Goal: Answer question/provide support

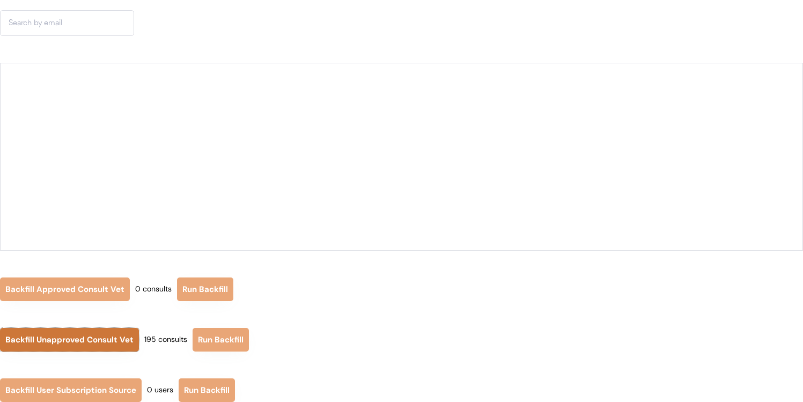
click at [110, 334] on button "Backfill Unapproved Consult Vet" at bounding box center [69, 340] width 139 height 24
click at [109, 340] on button "Backfill Unapproved Consult Vet" at bounding box center [69, 340] width 139 height 24
click at [115, 342] on button "Backfill Unapproved Consult Vet" at bounding box center [69, 340] width 139 height 24
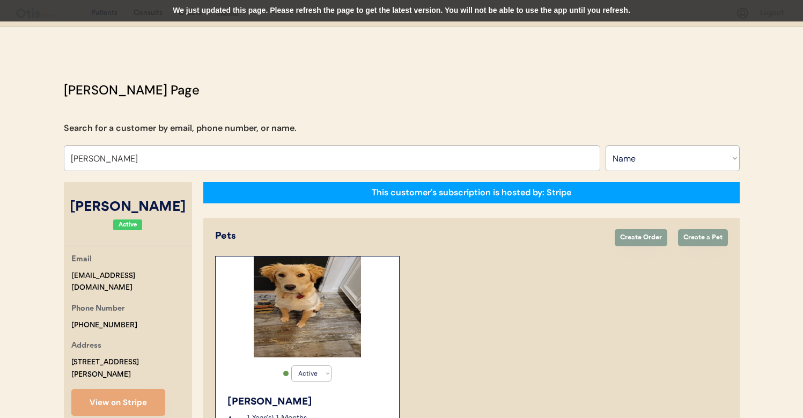
select select ""Name""
select select "true"
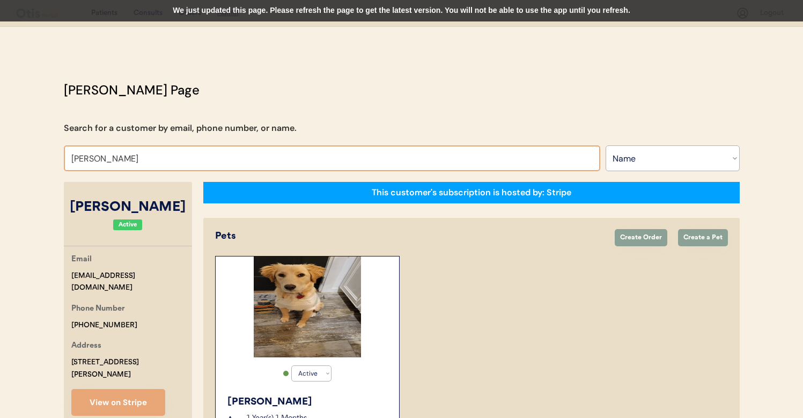
click at [301, 160] on input "Jamie Hamilton" at bounding box center [332, 158] width 536 height 26
type input "june va"
type input "june vanAlphen"
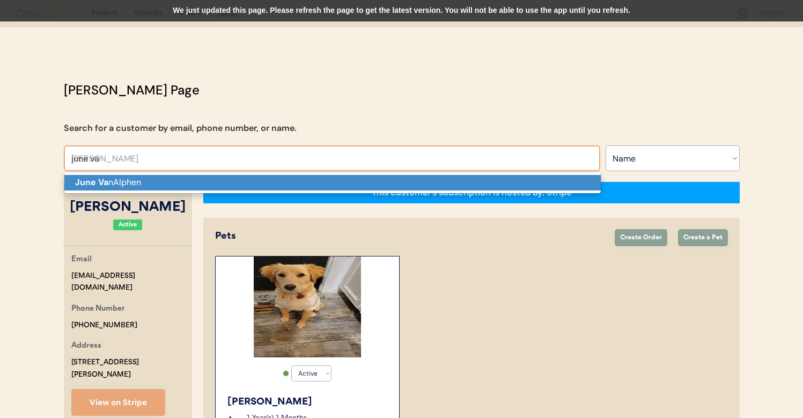
click at [238, 189] on p "June Va nAlphen" at bounding box center [332, 183] width 536 height 16
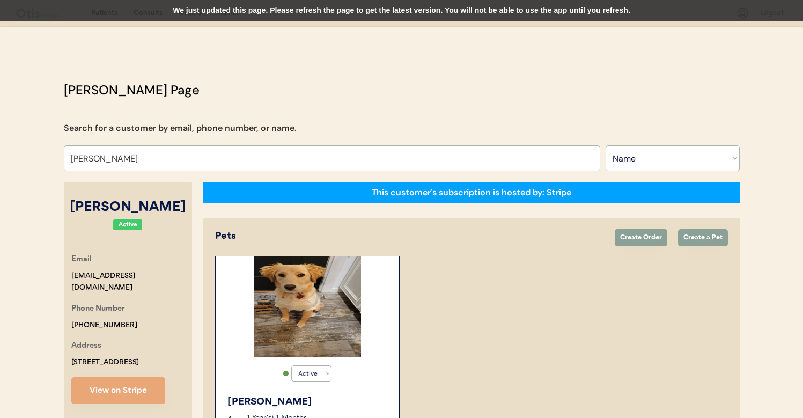
type input "[PERSON_NAME]"
select select "true"
select select "false"
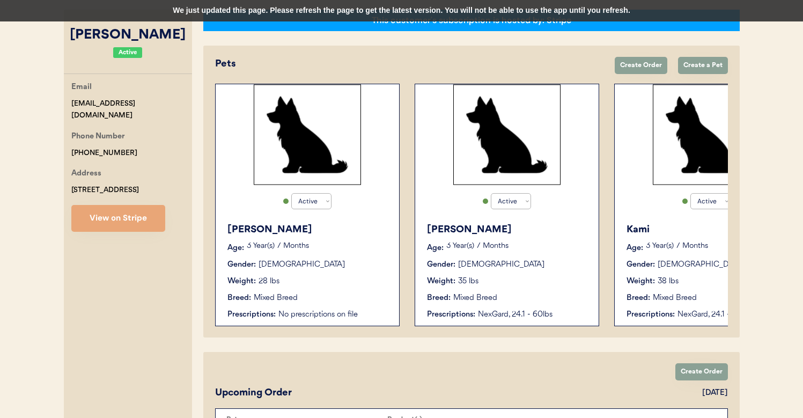
scroll to position [174, 0]
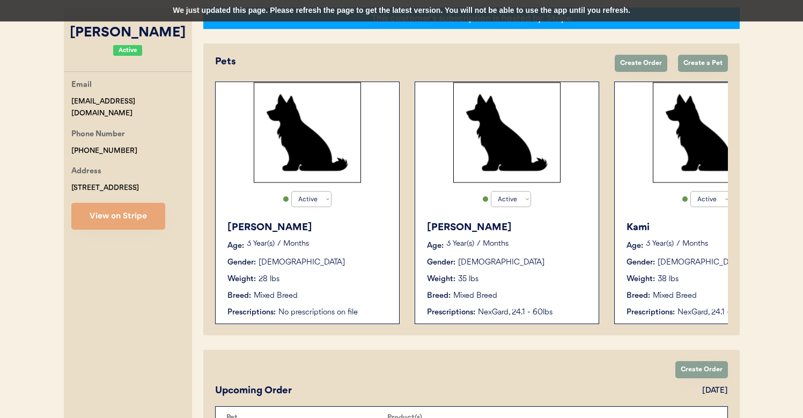
click at [332, 283] on div "Weight: 28 lbs" at bounding box center [307, 279] width 161 height 11
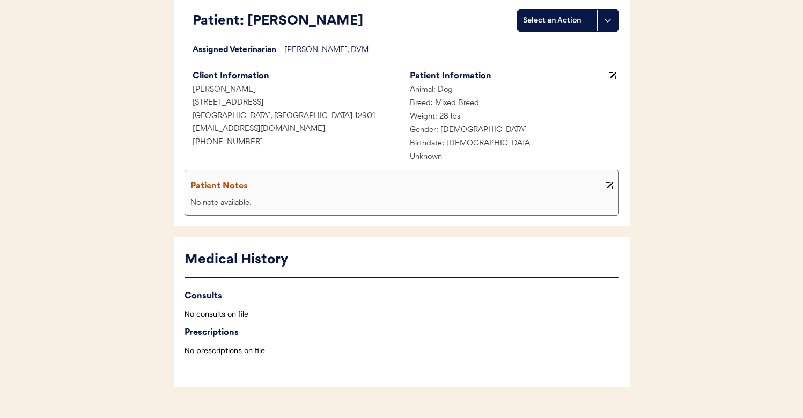
scroll to position [112, 0]
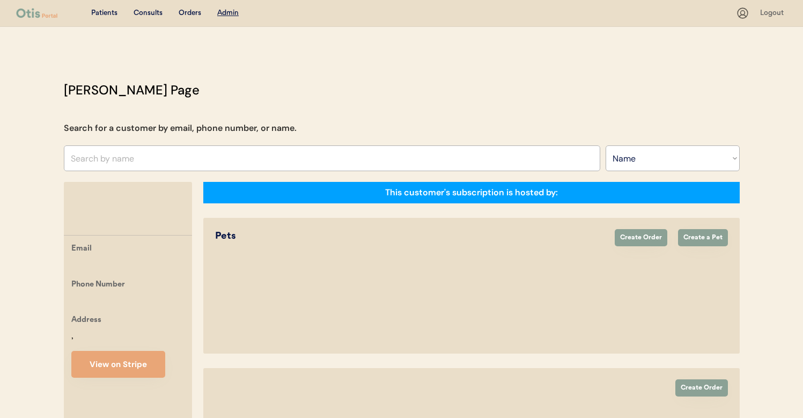
select select ""Name""
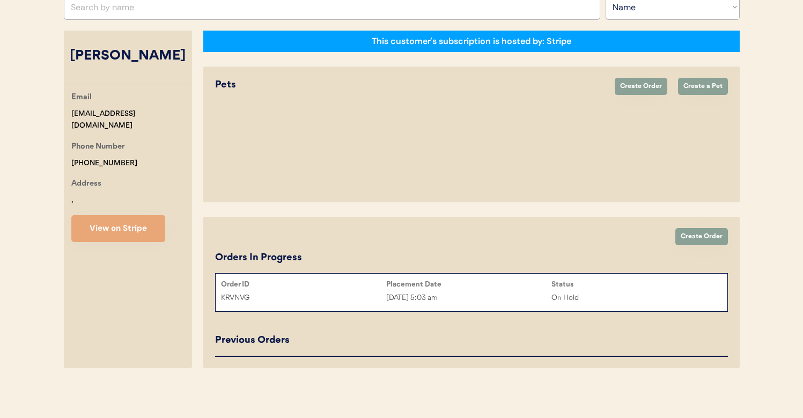
select select "true"
select select "false"
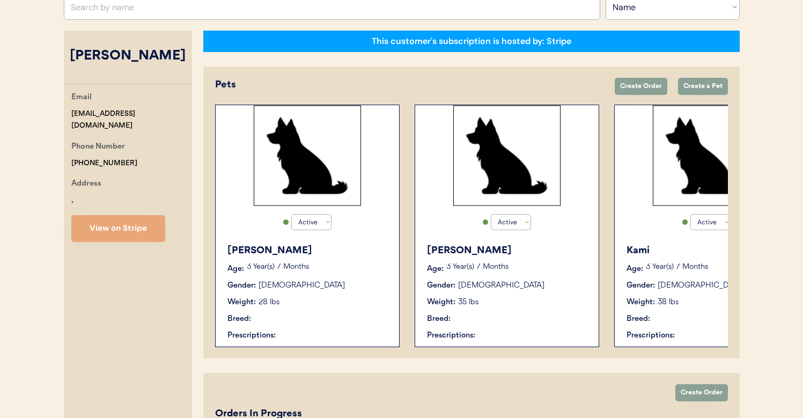
scroll to position [174, 0]
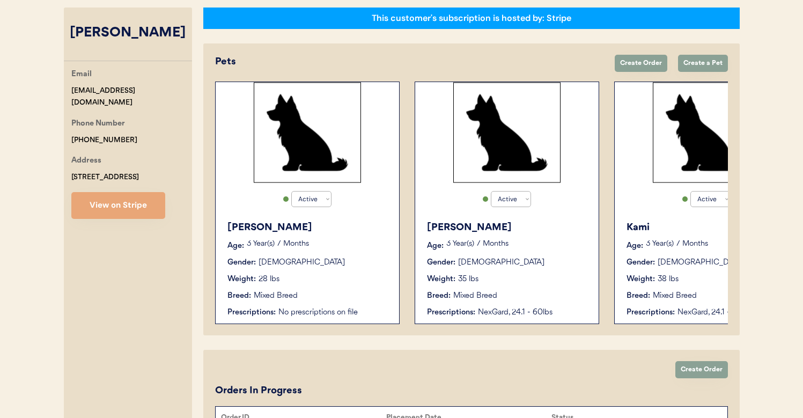
click at [456, 242] on p "3 Year(s) 7 Months" at bounding box center [517, 244] width 142 height 8
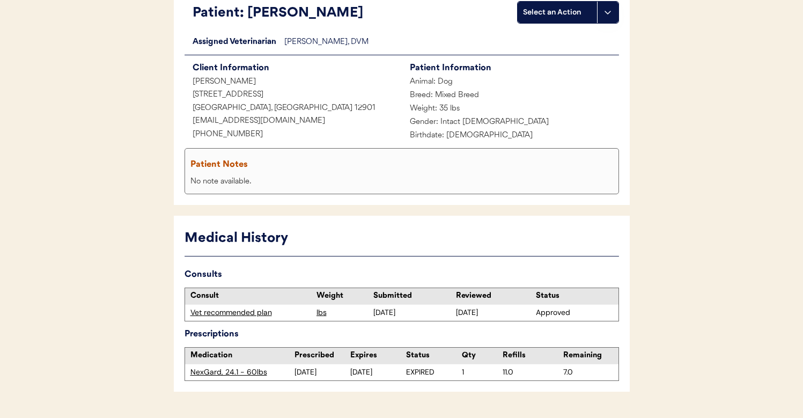
scroll to position [124, 0]
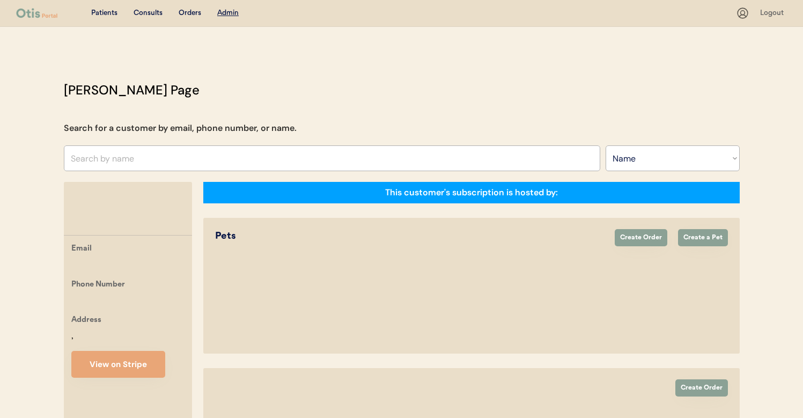
select select ""Name""
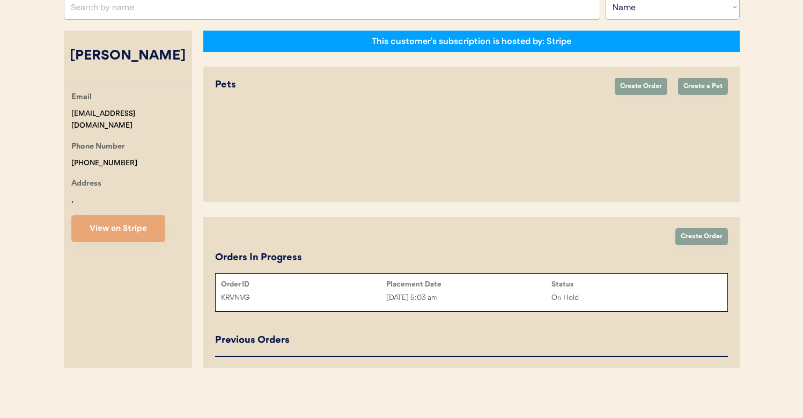
scroll to position [188, 0]
select select "true"
select select "false"
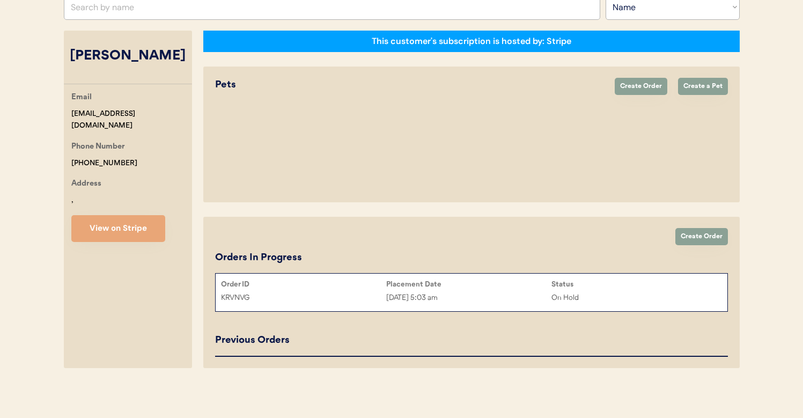
select select "false"
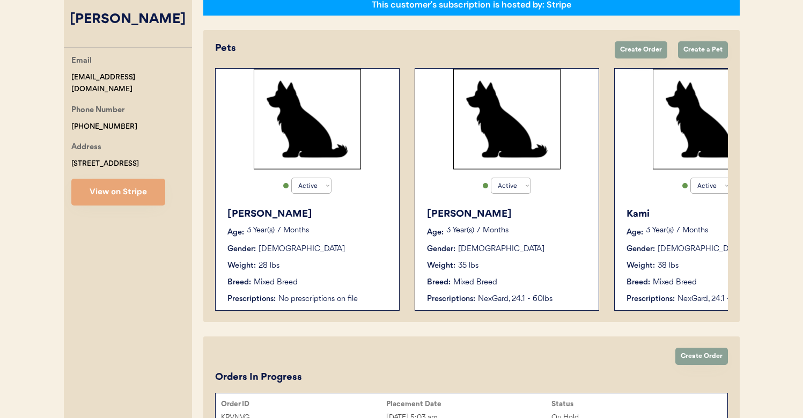
click at [640, 274] on div "Kami Age: 3 Year(s) 7 Months Gender: Female Weight: 38 lbs Breed: Mixed Breed P…" at bounding box center [706, 256] width 173 height 108
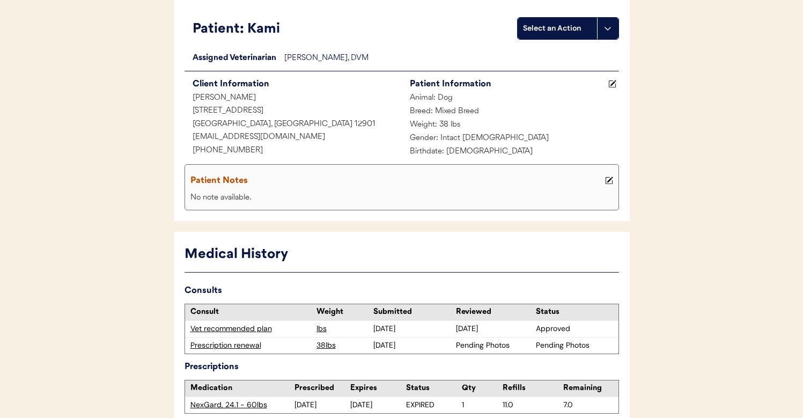
scroll to position [141, 0]
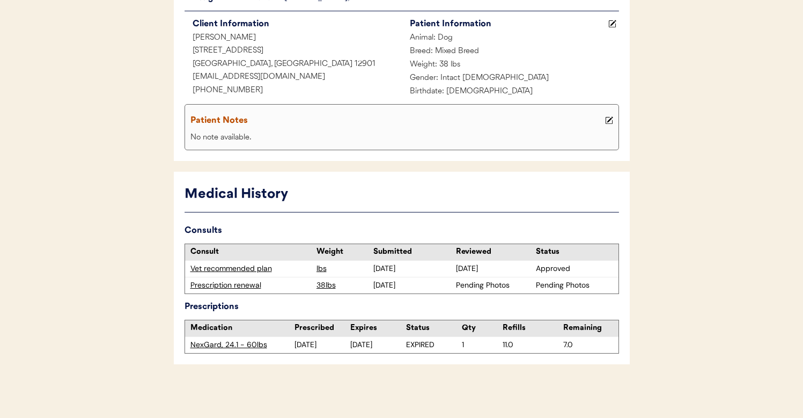
click at [239, 283] on div "Prescription renewal" at bounding box center [250, 285] width 121 height 11
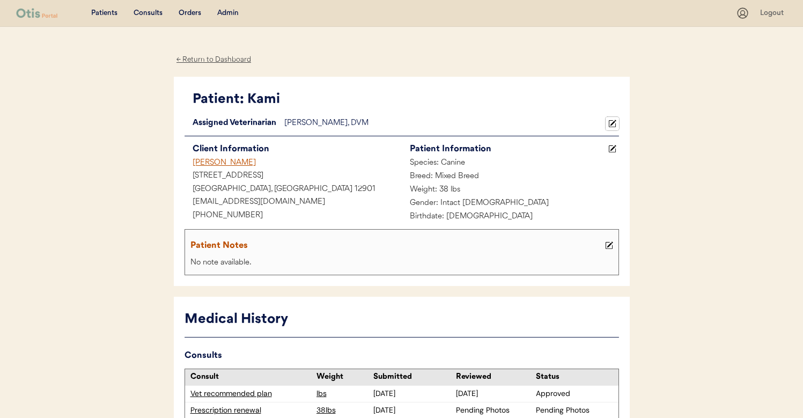
click at [612, 123] on use at bounding box center [612, 124] width 8 height 8
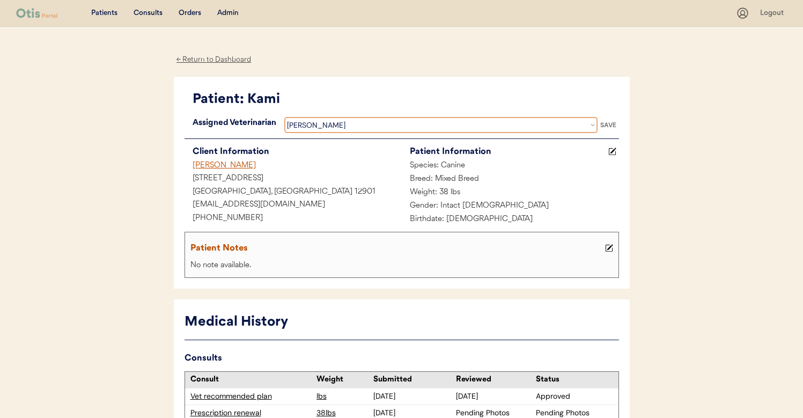
click at [421, 126] on select "Veterinarian Erin Belleville Hillary Braverman Kit Warren" at bounding box center [440, 125] width 313 height 16
select select ""1348695171700984260__LOOKUP__1716320679275x972703014797473300""
click at [284, 117] on select "Veterinarian Erin Belleville Hillary Braverman Kit Warren" at bounding box center [440, 125] width 313 height 16
click at [607, 125] on div "SAVE" at bounding box center [608, 125] width 21 height 6
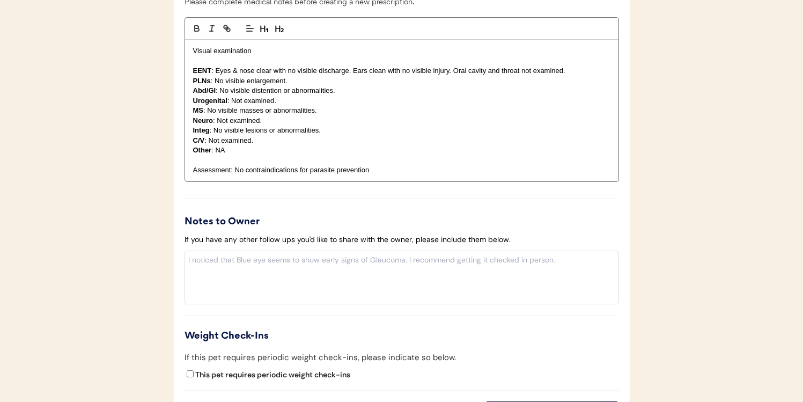
scroll to position [1189, 0]
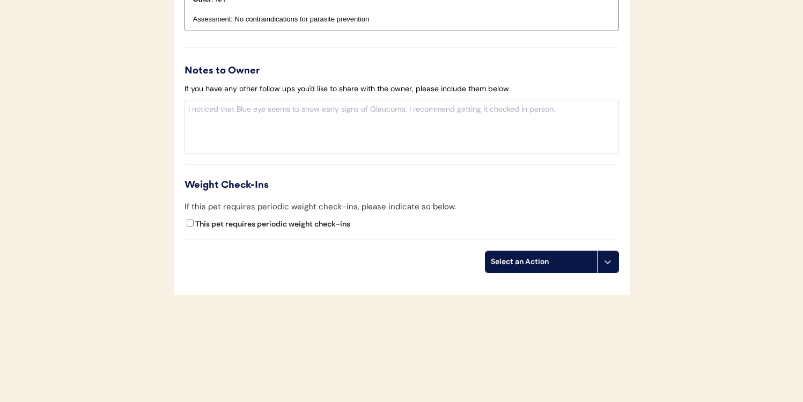
click at [609, 255] on button at bounding box center [607, 261] width 21 height 21
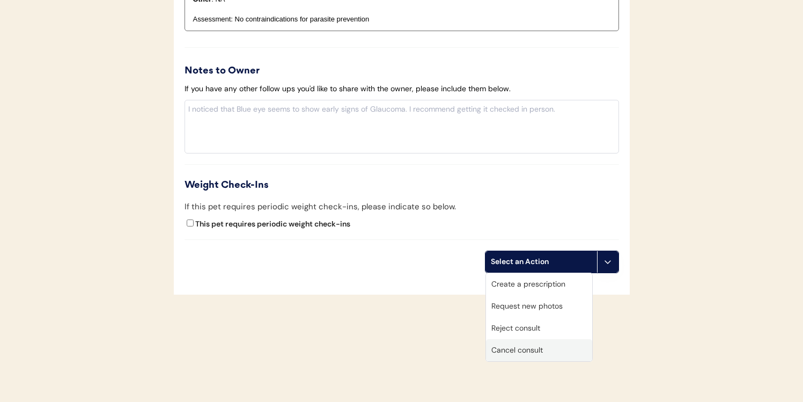
click at [558, 345] on div "Cancel consult" at bounding box center [539, 350] width 106 height 22
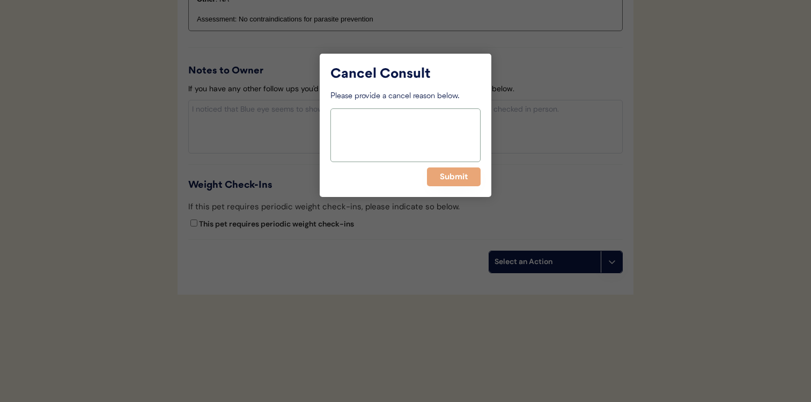
click at [410, 128] on textarea at bounding box center [405, 135] width 150 height 54
type textarea "w"
click at [442, 124] on textarea "Owner and pet live in" at bounding box center [405, 135] width 150 height 54
type textarea "Owner and pet live in Florida"
click at [451, 167] on button "Submit" at bounding box center [454, 176] width 54 height 19
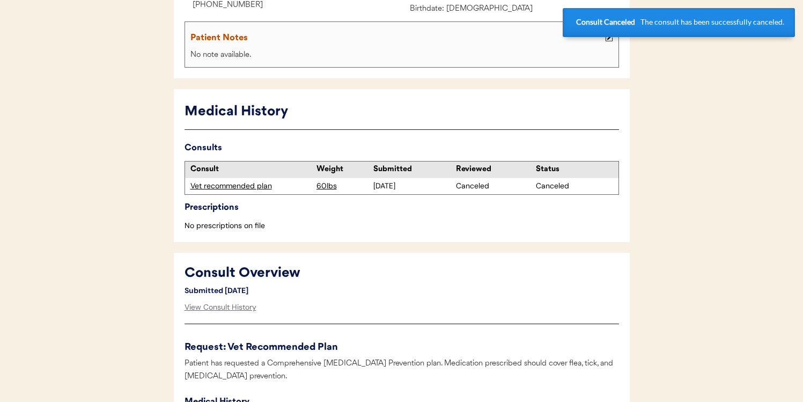
scroll to position [0, 0]
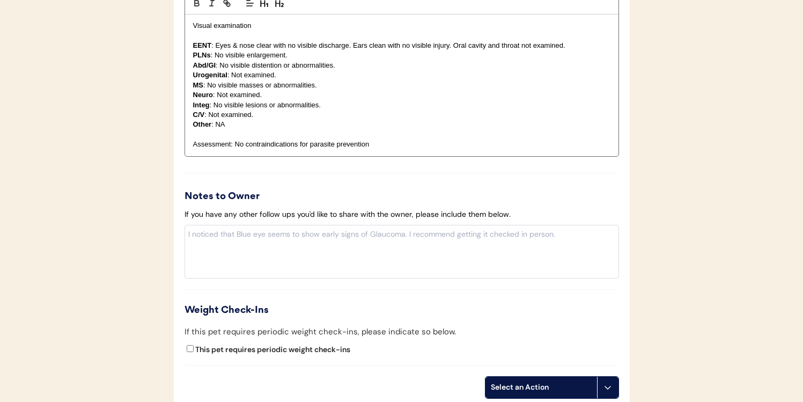
scroll to position [1189, 0]
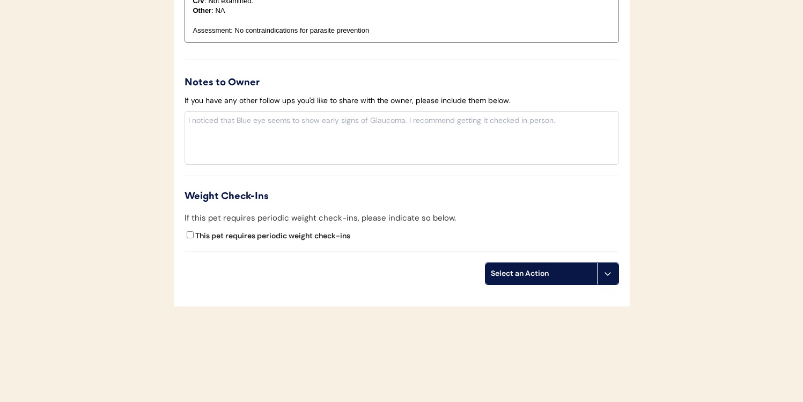
click at [609, 269] on icon at bounding box center [607, 273] width 9 height 9
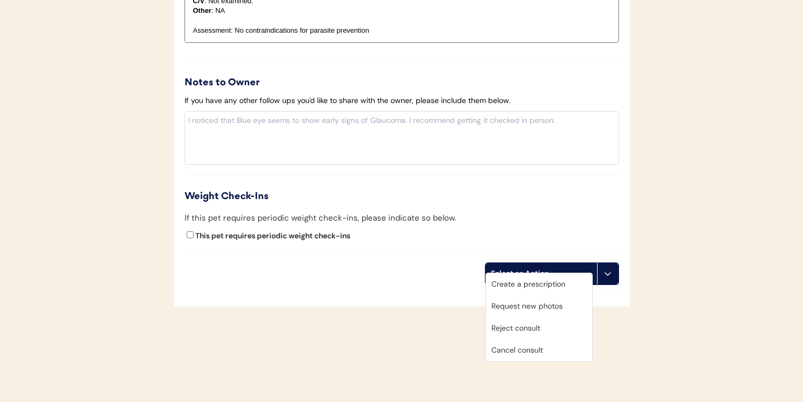
click at [538, 353] on div "Cancel consult" at bounding box center [539, 350] width 106 height 22
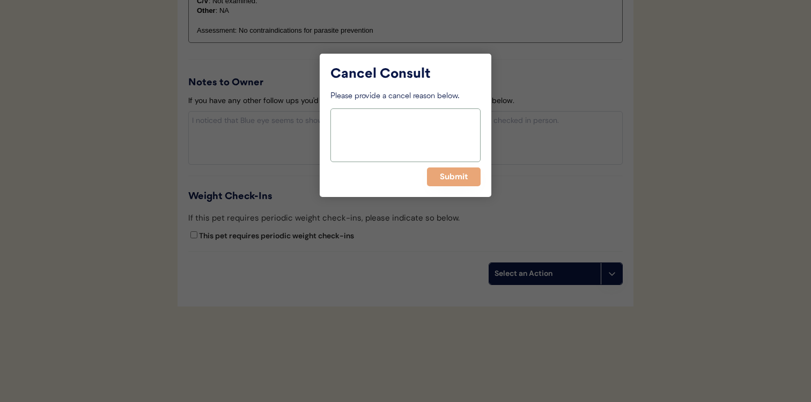
click at [387, 128] on textarea at bounding box center [405, 135] width 150 height 54
type textarea "Canceled: Owner based in MO where we do not serve."
click at [439, 176] on button "Submit" at bounding box center [454, 176] width 54 height 19
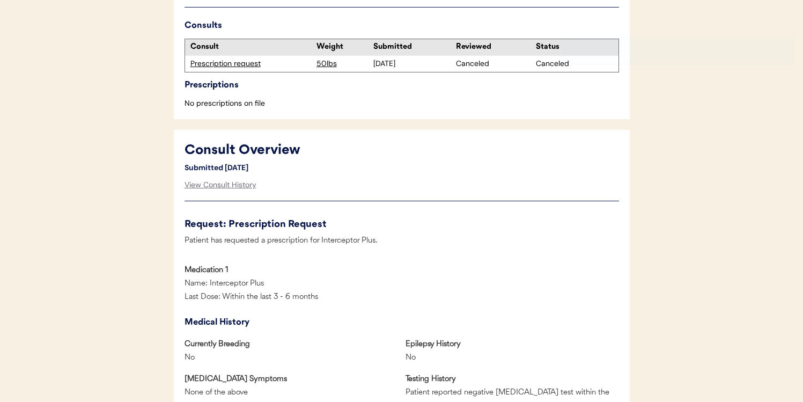
scroll to position [0, 0]
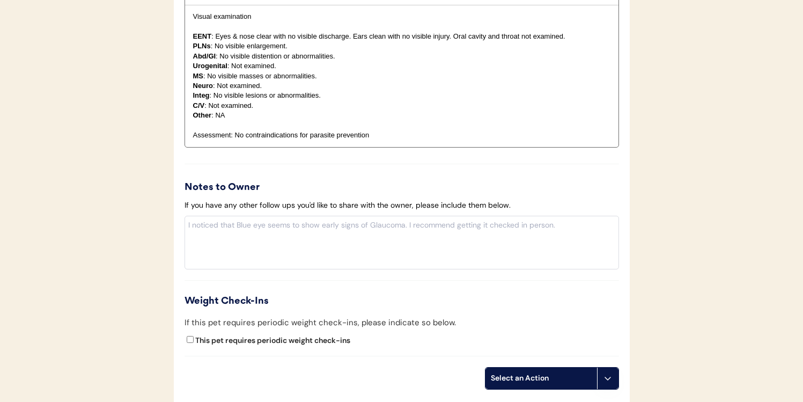
scroll to position [1239, 0]
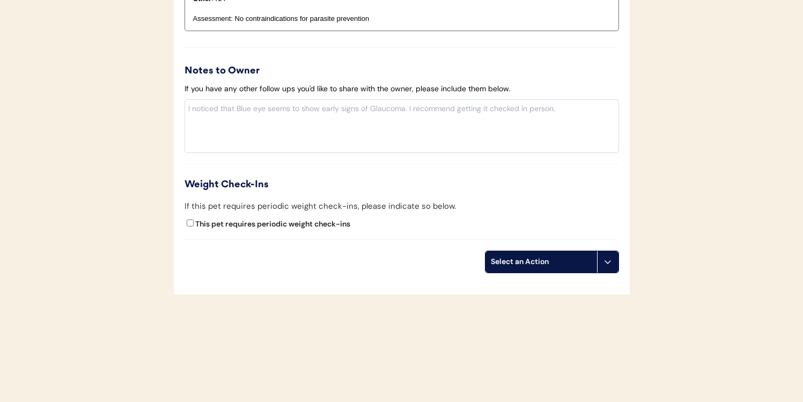
click at [560, 257] on div "Select an Action" at bounding box center [541, 261] width 101 height 11
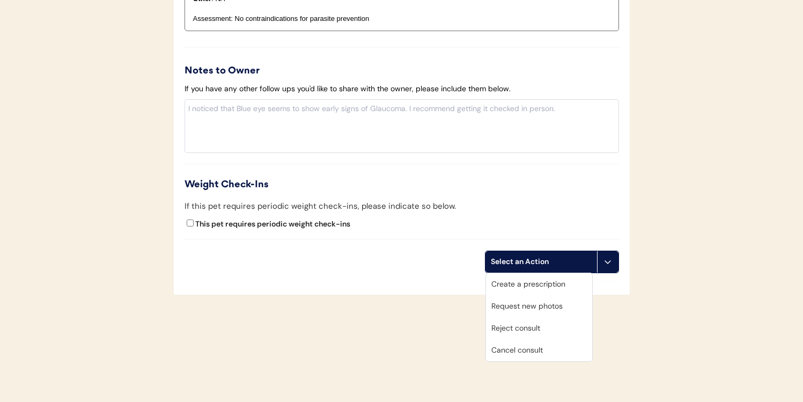
click at [537, 344] on div "Cancel consult" at bounding box center [539, 350] width 106 height 22
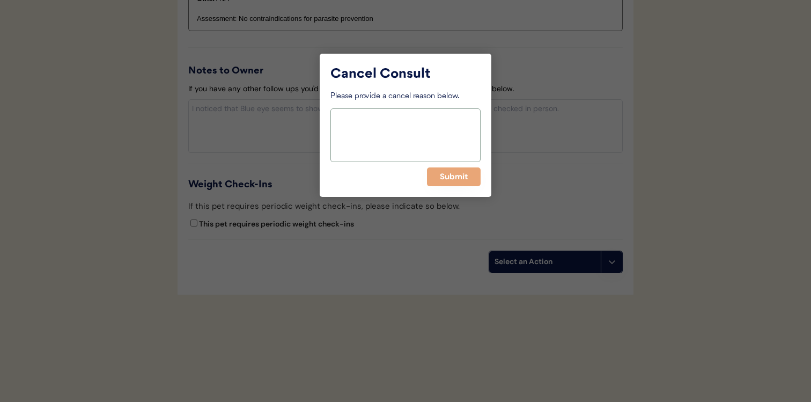
click at [421, 132] on textarea at bounding box center [405, 135] width 150 height 54
type textarea "Canceled: Owner moved to [US_STATE]"
click at [448, 177] on button "Submit" at bounding box center [454, 176] width 54 height 19
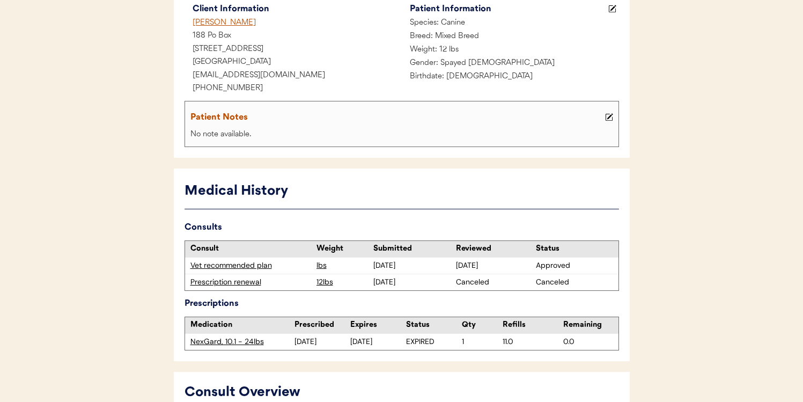
scroll to position [141, 0]
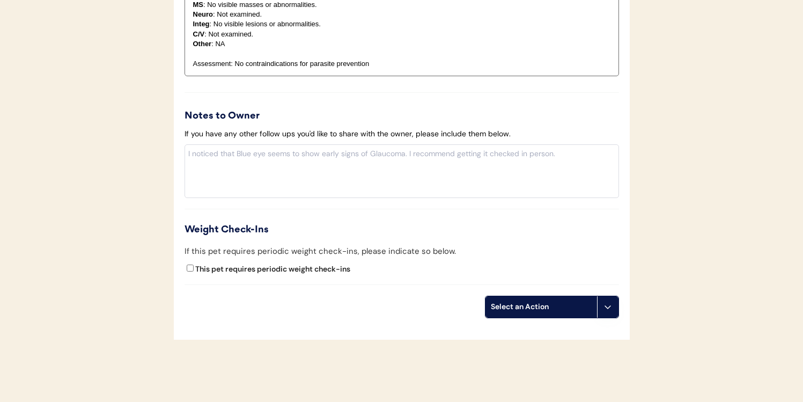
scroll to position [1180, 0]
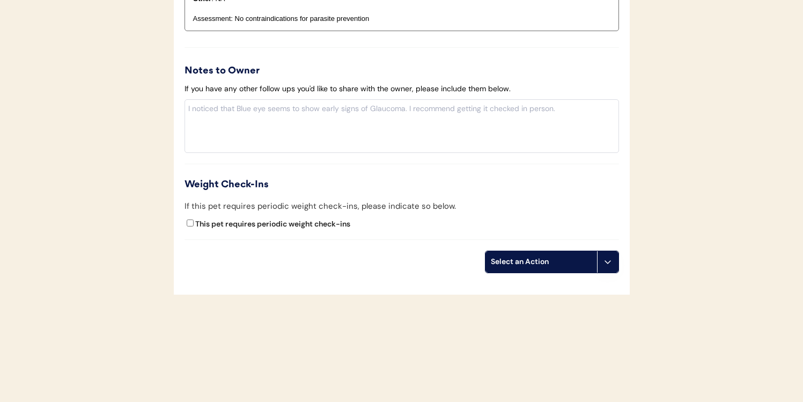
click at [570, 263] on div "Select an Action" at bounding box center [541, 261] width 101 height 11
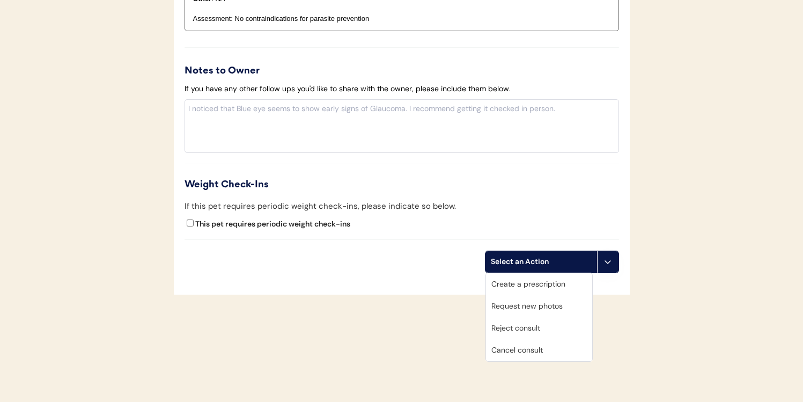
click at [546, 349] on div "Cancel consult" at bounding box center [539, 350] width 106 height 22
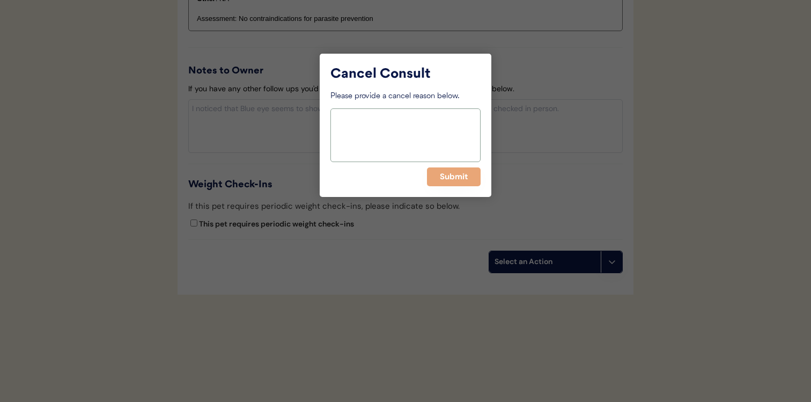
click at [444, 124] on textarea at bounding box center [405, 135] width 150 height 54
paste textarea "Canceled: Owner moved to Tennessee"
type textarea "Canceled: Owner moved to Tennessee"
click at [451, 180] on button "Submit" at bounding box center [454, 176] width 54 height 19
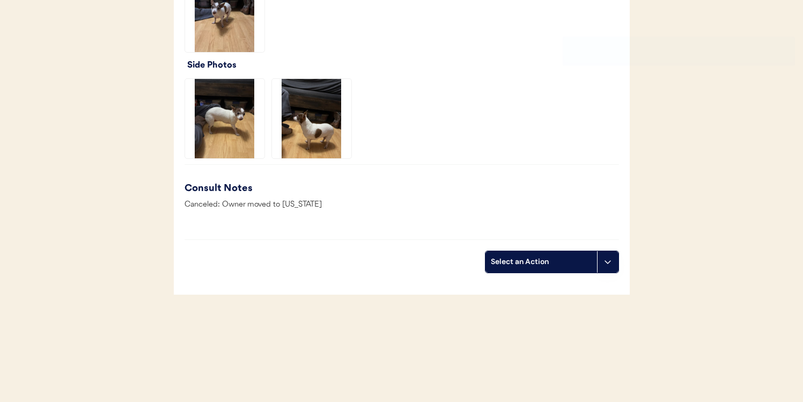
scroll to position [826, 0]
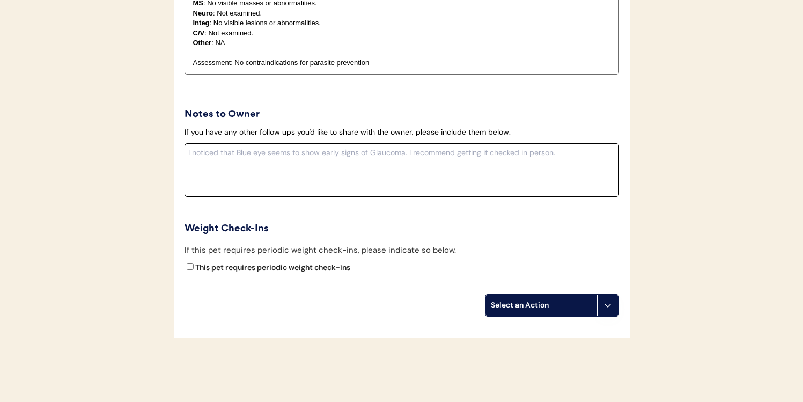
scroll to position [1186, 0]
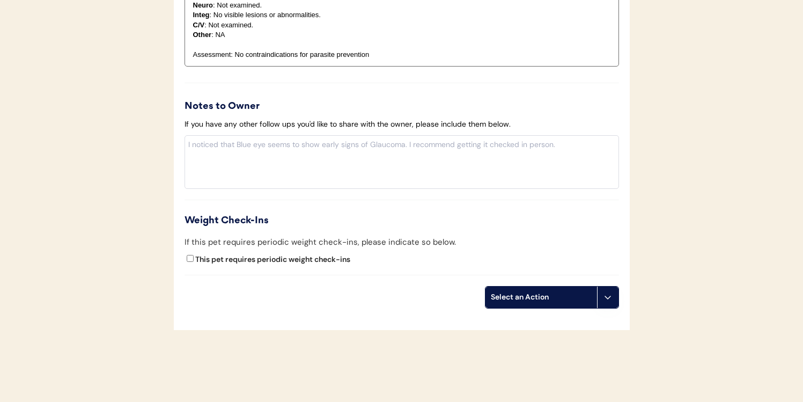
click at [602, 292] on button at bounding box center [607, 296] width 21 height 21
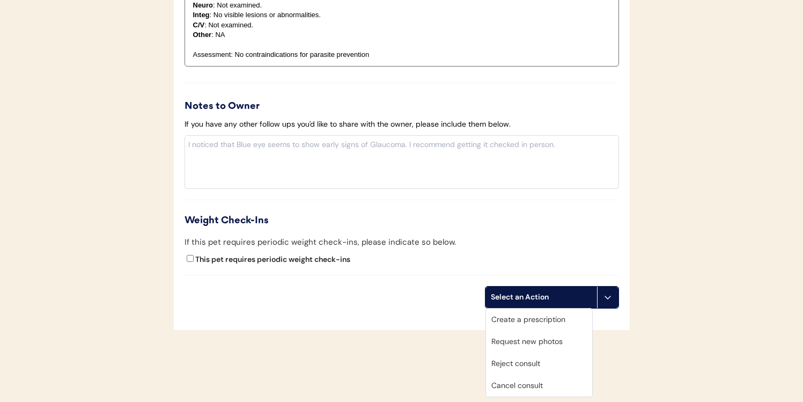
click at [554, 383] on div "Cancel consult" at bounding box center [539, 385] width 106 height 22
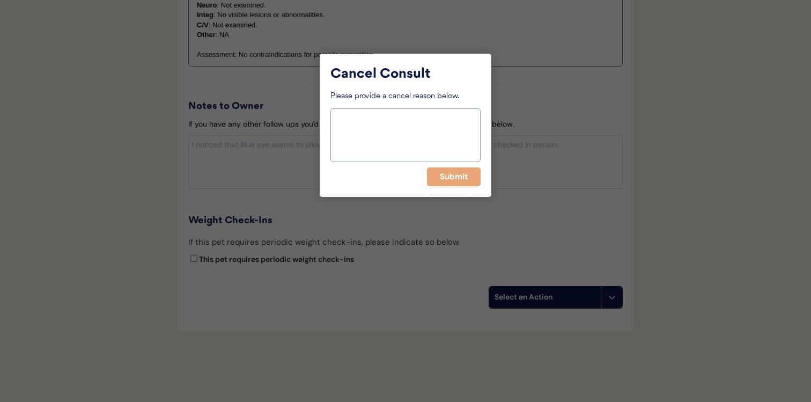
click at [474, 144] on textarea at bounding box center [405, 135] width 150 height 54
click at [436, 151] on textarea "Canceled: Owner based in Tennessee" at bounding box center [405, 135] width 150 height 54
click at [418, 120] on textarea "Canceled: Owner based in Tennessee" at bounding box center [405, 135] width 150 height 54
type textarea "Canceled: Owner based in Tennessee"
click at [466, 185] on button "Submit" at bounding box center [454, 176] width 54 height 19
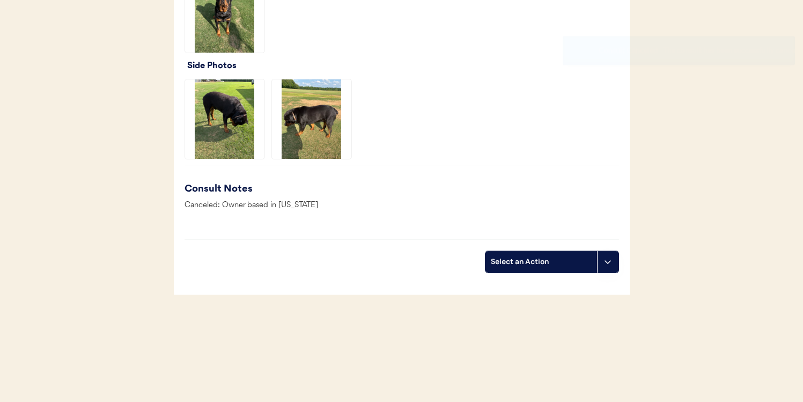
scroll to position [868, 0]
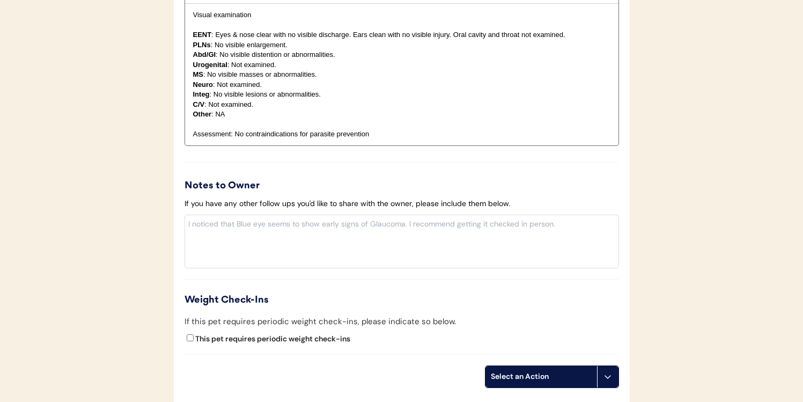
scroll to position [1174, 0]
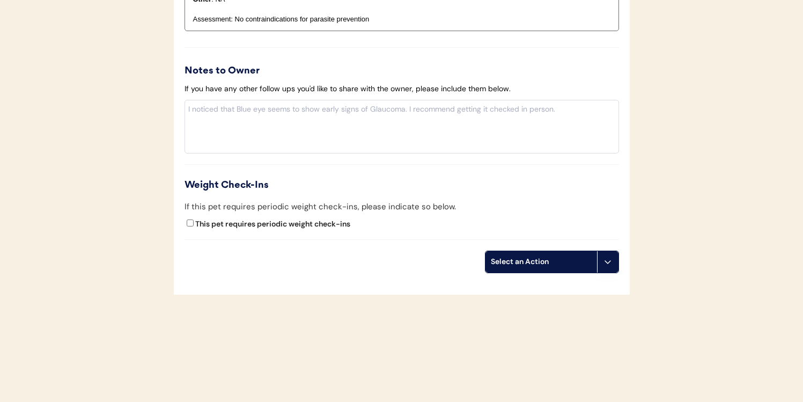
click at [609, 264] on icon at bounding box center [607, 261] width 9 height 9
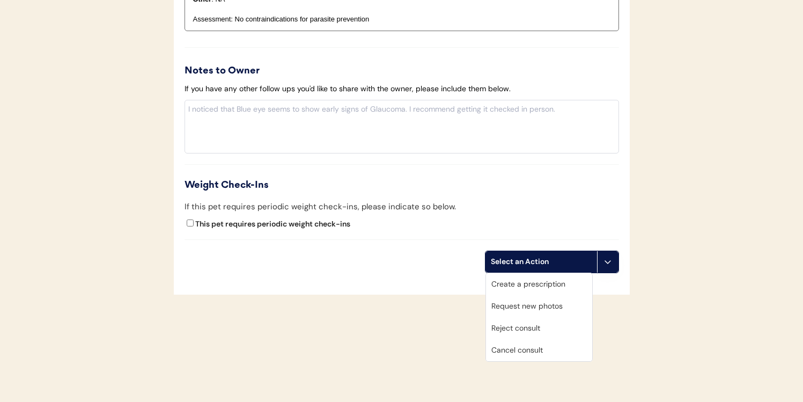
click at [550, 351] on div "Cancel consult" at bounding box center [539, 350] width 106 height 22
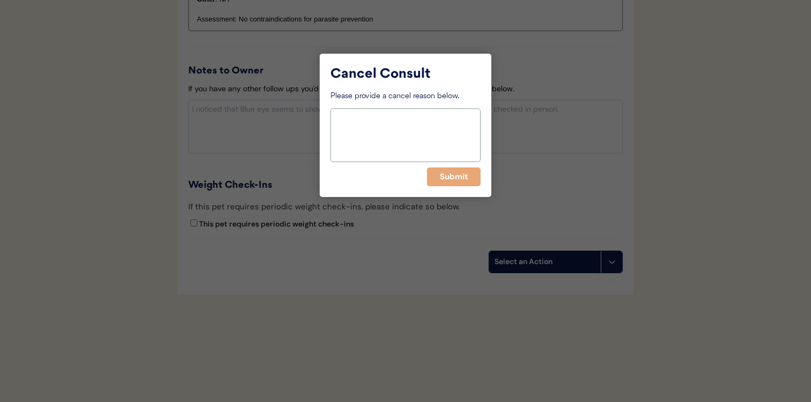
click at [436, 130] on textarea at bounding box center [405, 135] width 150 height 54
type textarea "Canceled: Owner based in Tennessee"
click at [447, 187] on div "Cancel Consult Please provide a cancel reason below. Canceled: Owner based in T…" at bounding box center [406, 125] width 172 height 143
click at [452, 180] on button "Submit" at bounding box center [454, 176] width 54 height 19
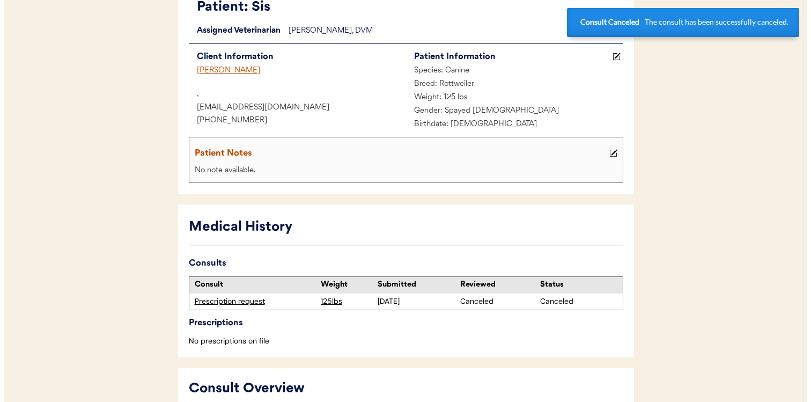
scroll to position [0, 0]
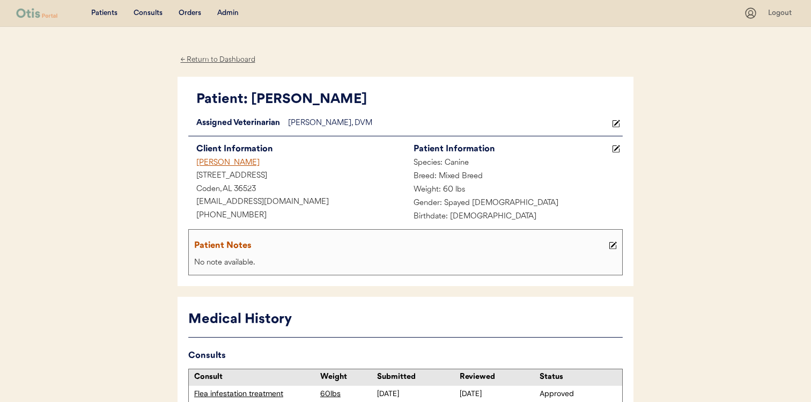
click at [613, 119] on button at bounding box center [615, 123] width 13 height 13
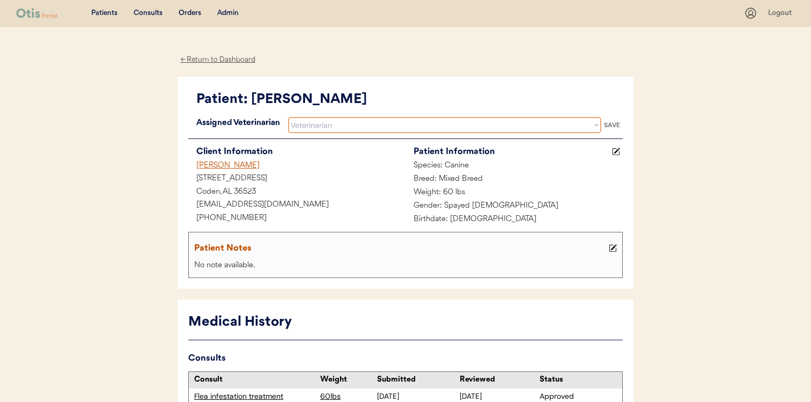
click at [423, 130] on select "Veterinarian [PERSON_NAME] [PERSON_NAME] [PERSON_NAME]" at bounding box center [444, 125] width 313 height 16
select select ""1348695171700984260__LOOKUP__1733767339806x932322702314707600""
click at [288, 117] on select "Veterinarian [PERSON_NAME] [PERSON_NAME] [PERSON_NAME]" at bounding box center [444, 125] width 313 height 16
click at [378, 158] on div "Client Information" at bounding box center [300, 151] width 209 height 15
click at [617, 126] on div "SAVE" at bounding box center [611, 125] width 21 height 6
